Goal: Complete application form

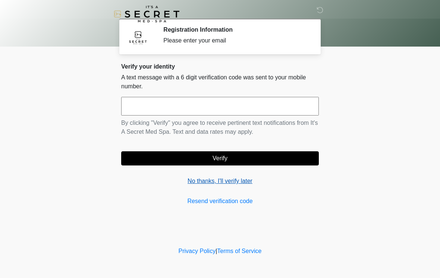
click at [222, 186] on link "No thanks, I'll verify later" at bounding box center [220, 181] width 198 height 9
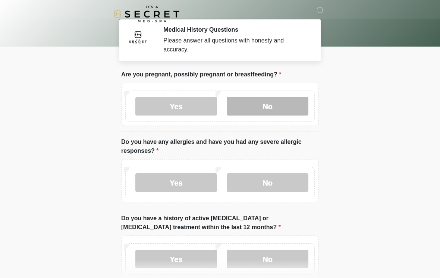
click at [281, 109] on label "No" at bounding box center [268, 106] width 82 height 19
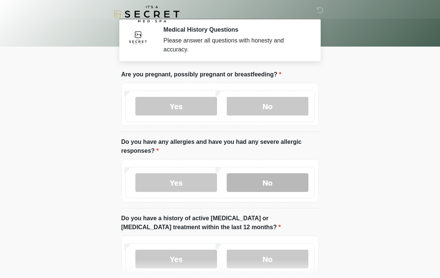
click at [273, 178] on label "No" at bounding box center [268, 183] width 82 height 19
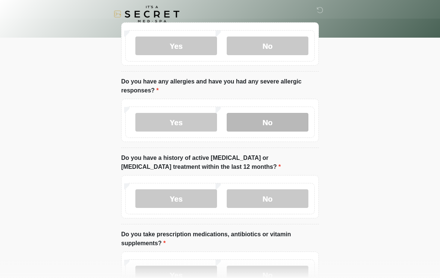
scroll to position [72, 0]
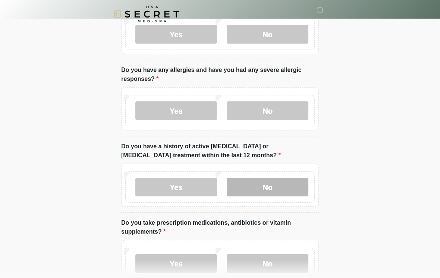
click at [297, 190] on label "No" at bounding box center [268, 187] width 82 height 19
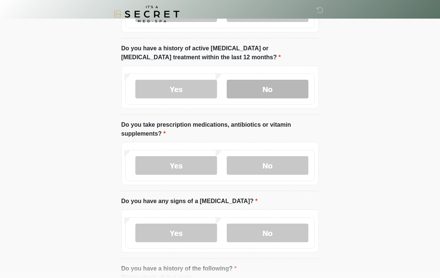
scroll to position [173, 0]
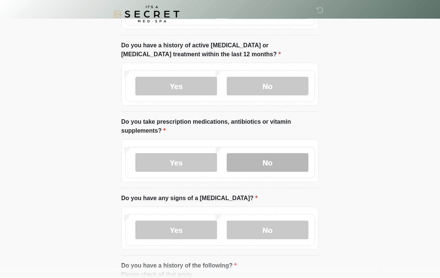
click at [283, 171] on label "No" at bounding box center [268, 162] width 82 height 19
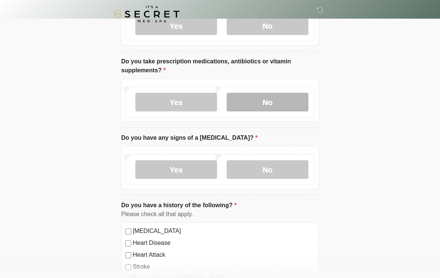
scroll to position [235, 0]
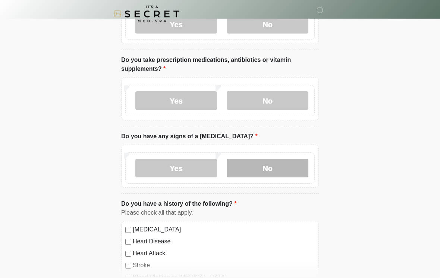
click at [283, 164] on label "No" at bounding box center [268, 168] width 82 height 19
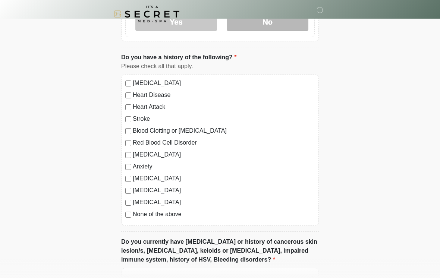
scroll to position [384, 0]
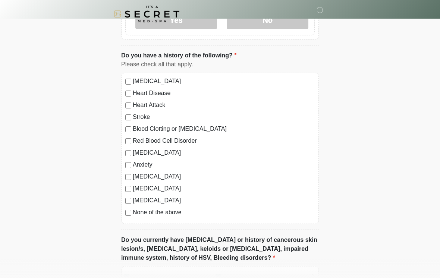
click at [178, 216] on label "None of the above" at bounding box center [224, 212] width 182 height 9
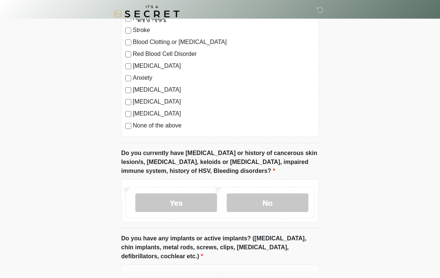
scroll to position [473, 0]
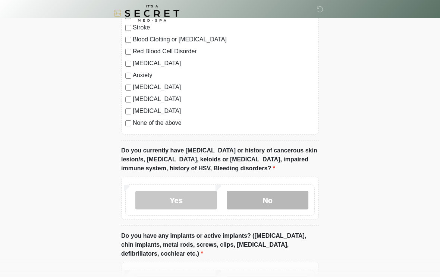
click at [275, 205] on label "No" at bounding box center [268, 201] width 82 height 19
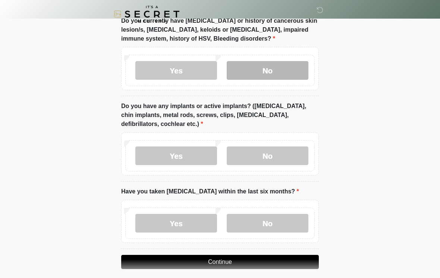
scroll to position [622, 0]
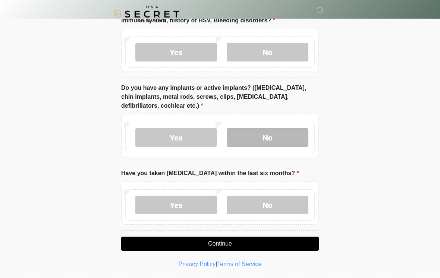
click at [274, 144] on label "No" at bounding box center [268, 137] width 82 height 19
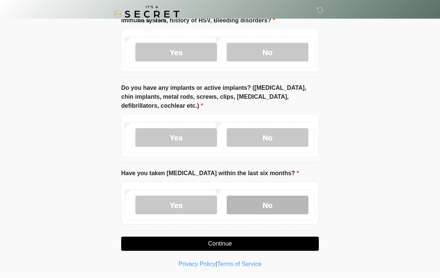
click at [289, 206] on label "No" at bounding box center [268, 205] width 82 height 19
click at [287, 248] on button "Continue" at bounding box center [220, 244] width 198 height 14
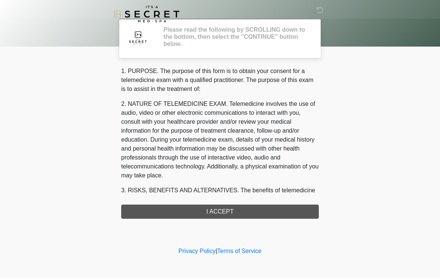
scroll to position [0, 0]
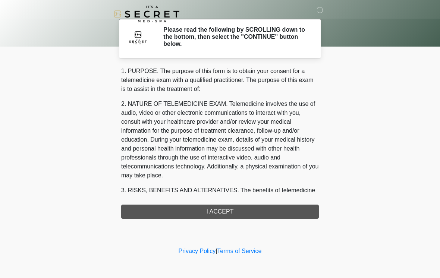
click at [266, 216] on div "1. PURPOSE. The purpose of this form is to obtain your consent for a telemedici…" at bounding box center [220, 143] width 198 height 152
click at [284, 210] on div "1. PURPOSE. The purpose of this form is to obtain your consent for a telemedici…" at bounding box center [220, 143] width 198 height 152
click at [262, 214] on div "1. PURPOSE. The purpose of this form is to obtain your consent for a telemedici…" at bounding box center [220, 143] width 198 height 152
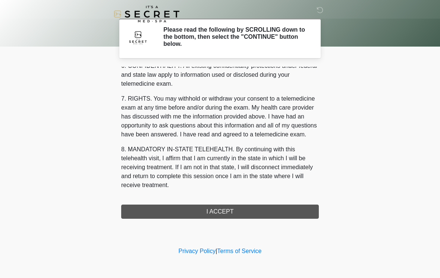
click at [220, 215] on button "I ACCEPT" at bounding box center [220, 212] width 198 height 14
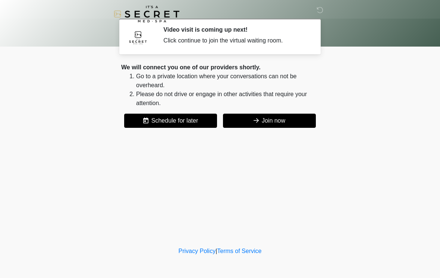
click at [287, 124] on button "Join now" at bounding box center [269, 121] width 93 height 14
